Goal: Transaction & Acquisition: Purchase product/service

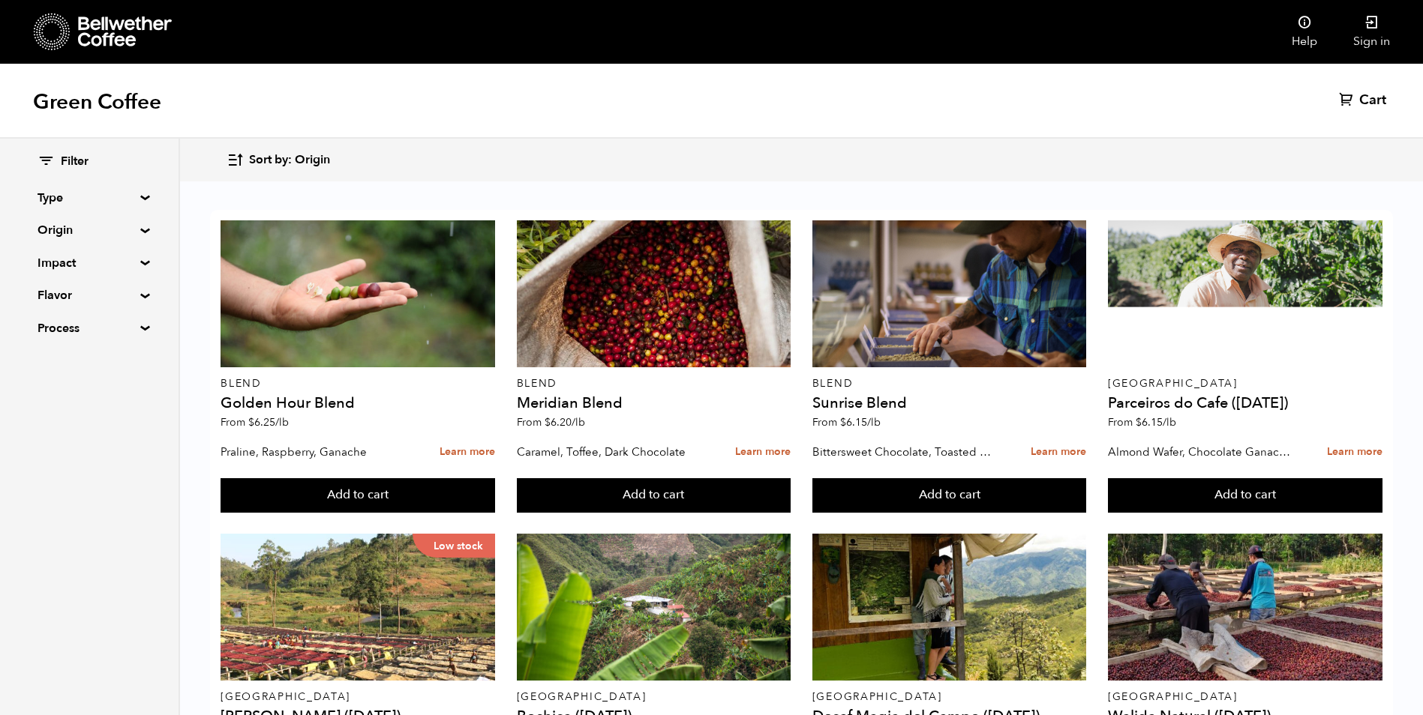
scroll to position [75, 0]
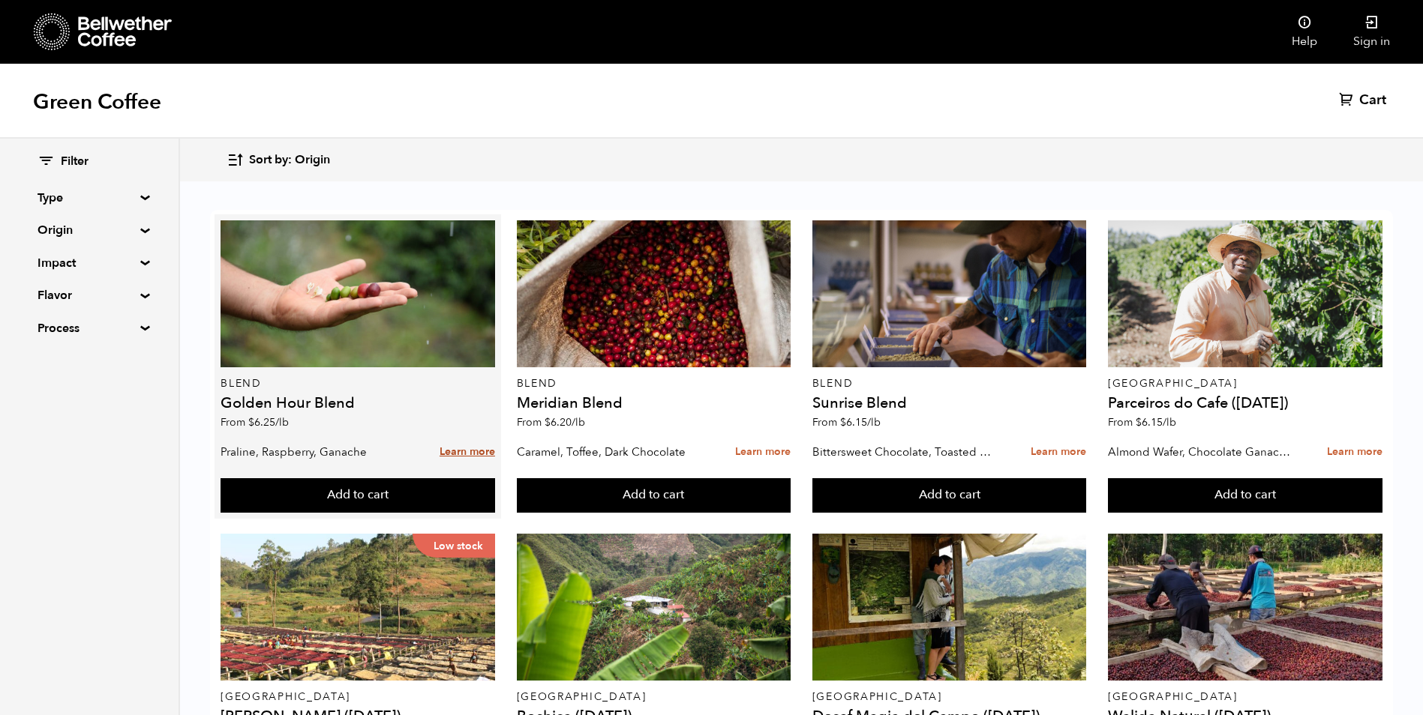
click at [464, 436] on link "Learn more" at bounding box center [466, 452] width 55 height 32
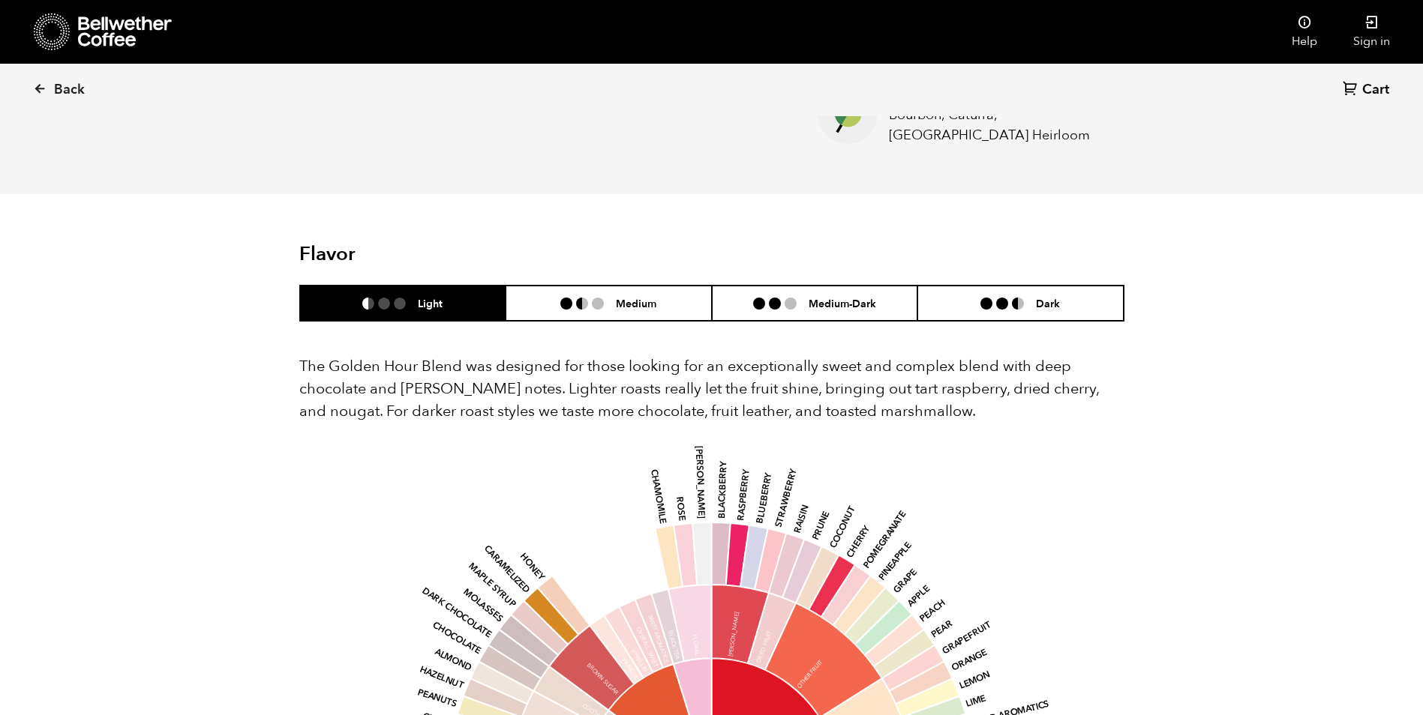
scroll to position [750, 0]
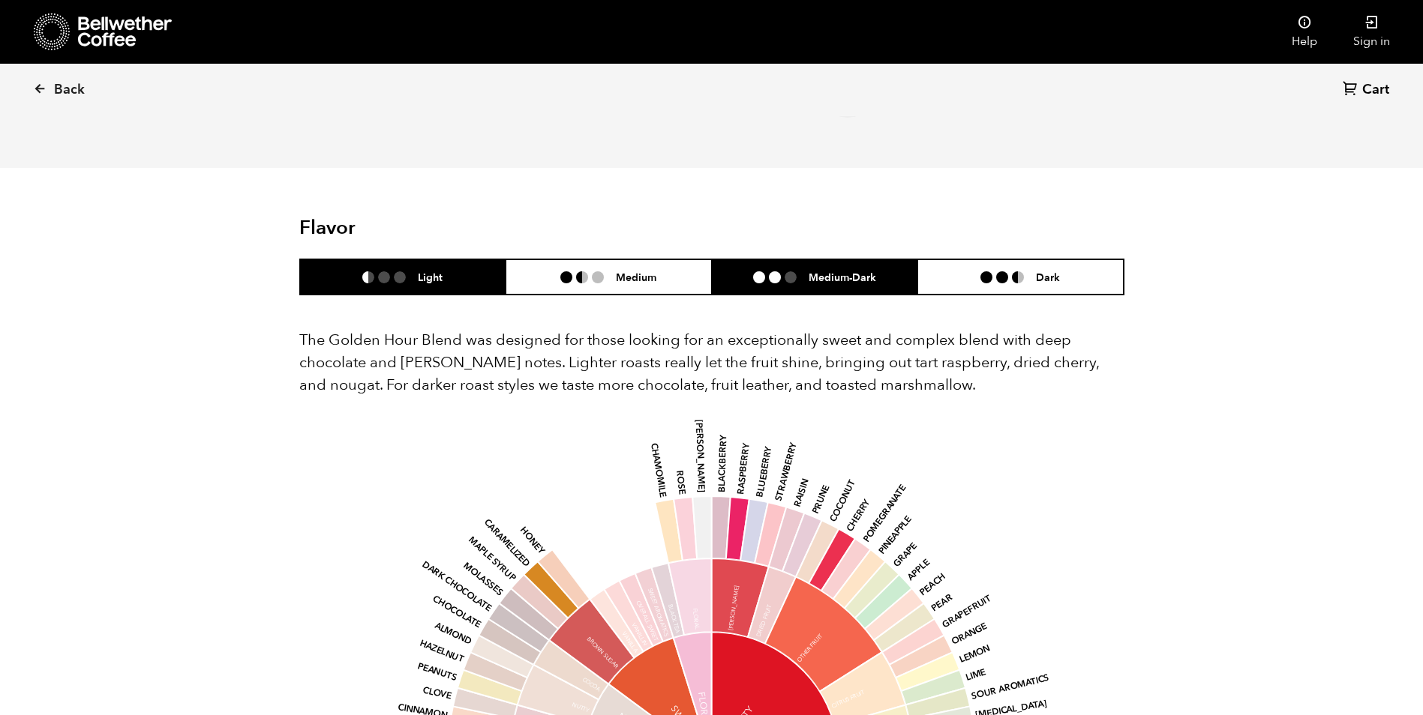
click at [791, 273] on li at bounding box center [790, 277] width 12 height 12
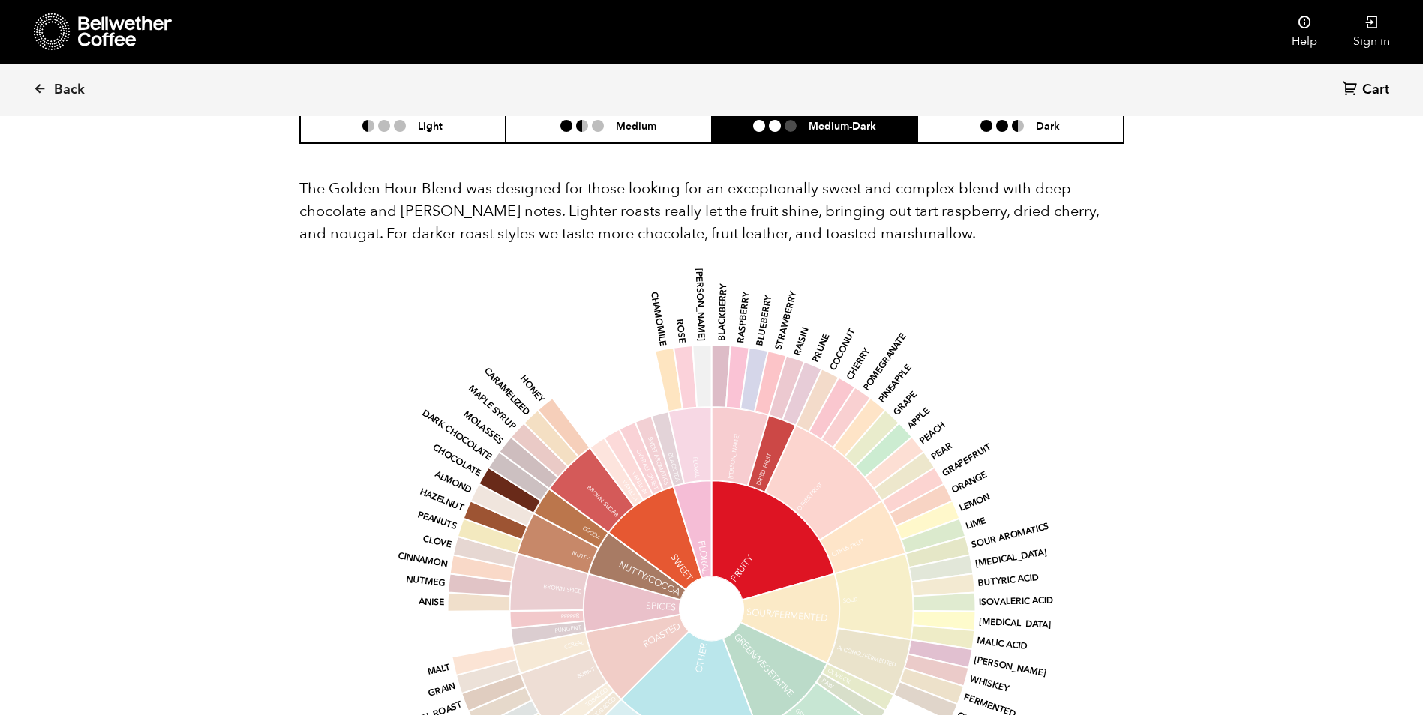
scroll to position [900, 0]
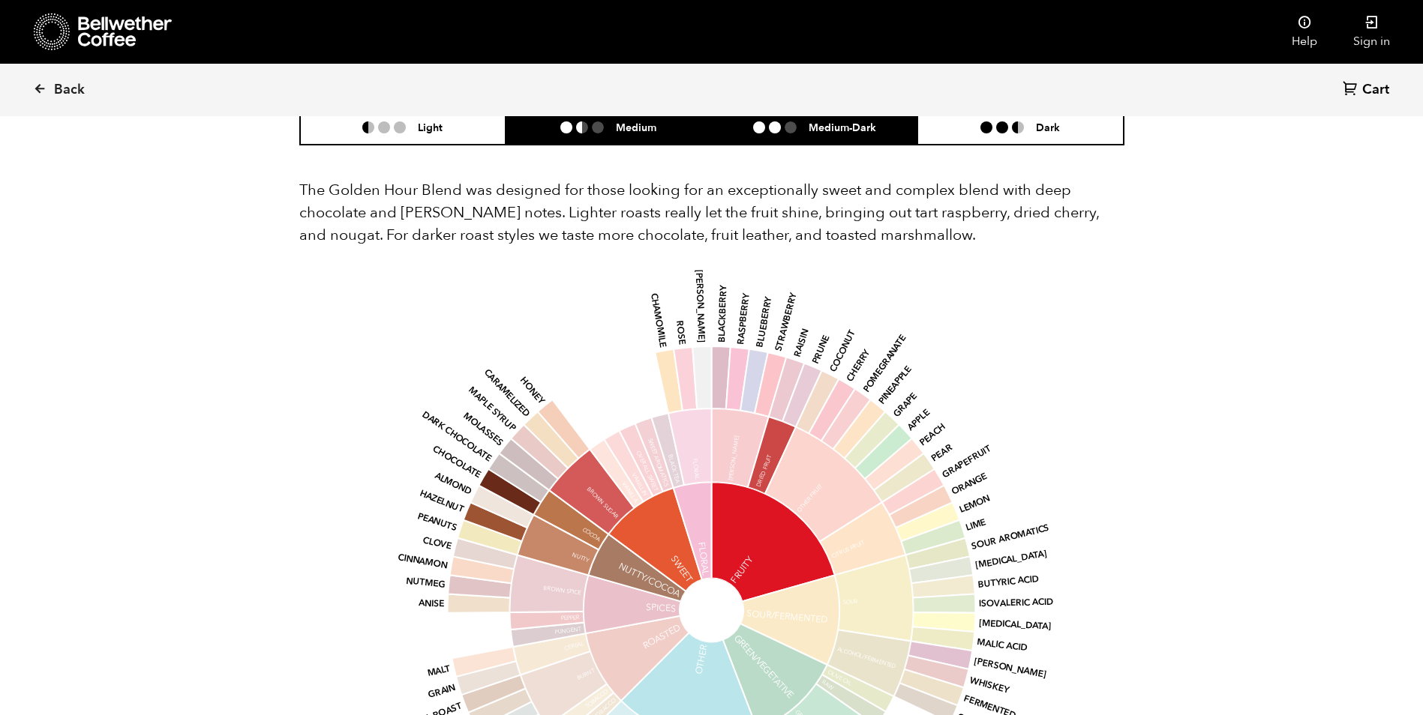
click at [657, 118] on li "Medium" at bounding box center [608, 126] width 206 height 35
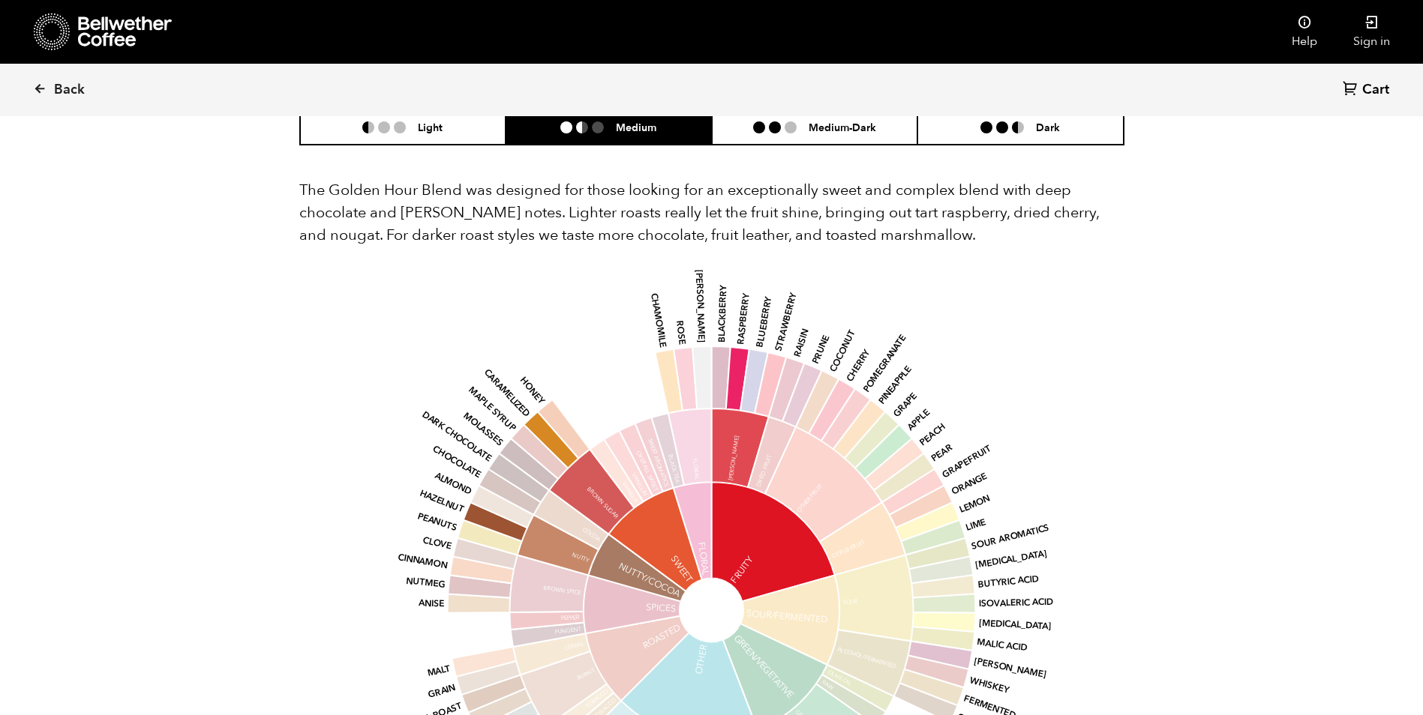
click at [785, 115] on div "Back Cart (0)" at bounding box center [711, 90] width 1423 height 52
click at [791, 122] on li at bounding box center [790, 127] width 12 height 12
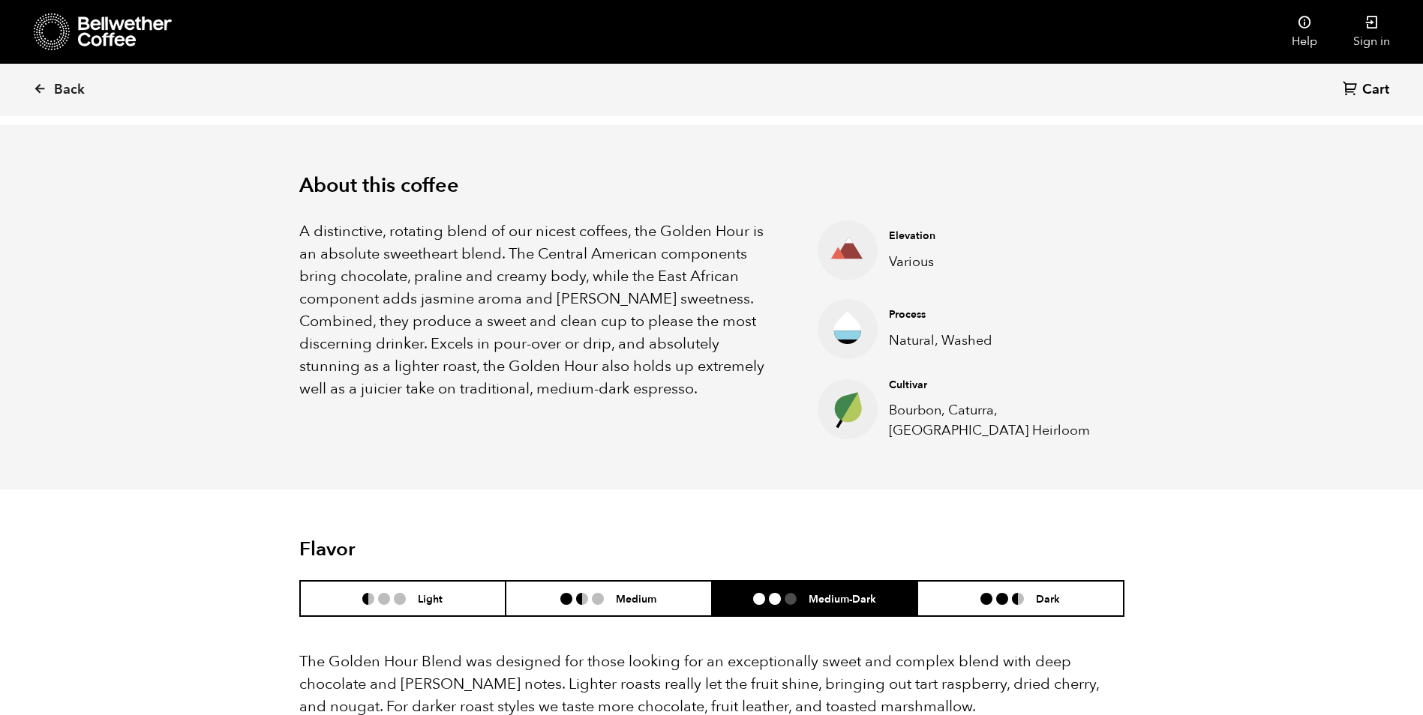
scroll to position [403, 0]
